Goal: Task Accomplishment & Management: Manage account settings

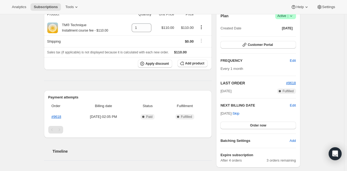
scroll to position [53, 0]
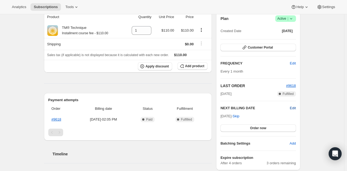
click at [293, 109] on span "Edit" at bounding box center [292, 107] width 6 height 5
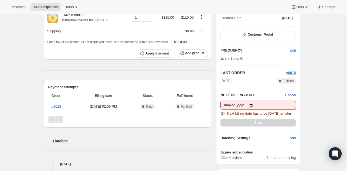
scroll to position [74, 0]
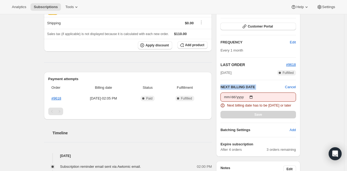
drag, startPoint x: 318, startPoint y: 75, endPoint x: 318, endPoint y: 97, distance: 22.1
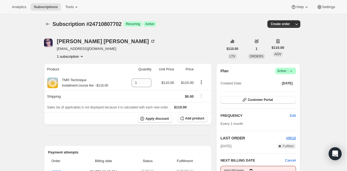
scroll to position [0, 0]
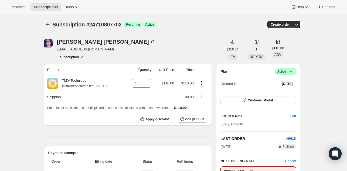
click at [293, 72] on icon at bounding box center [290, 71] width 5 height 5
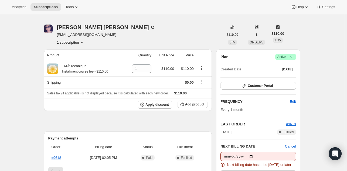
scroll to position [27, 0]
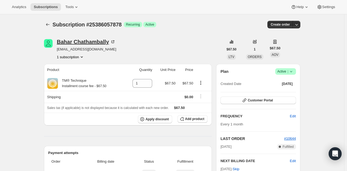
click at [70, 44] on div "Bahar Chathambally" at bounding box center [86, 41] width 58 height 5
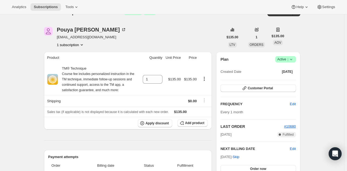
scroll to position [8, 0]
